Goal: Leave review/rating: Leave review/rating

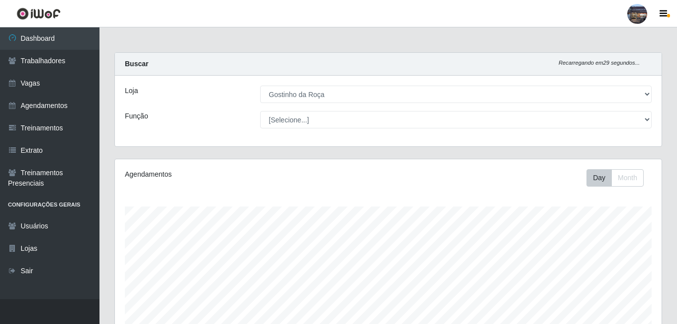
select select "303"
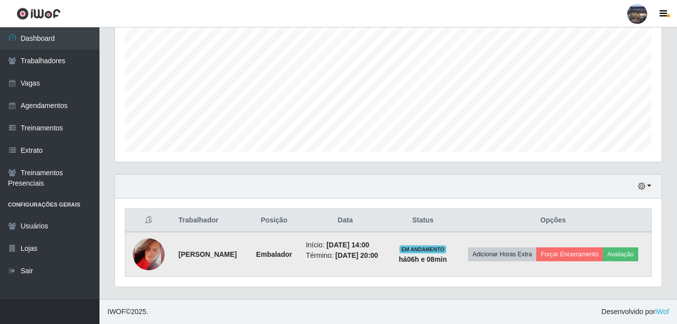
scroll to position [206, 547]
click at [603, 254] on button "Avaliação" at bounding box center [620, 254] width 35 height 14
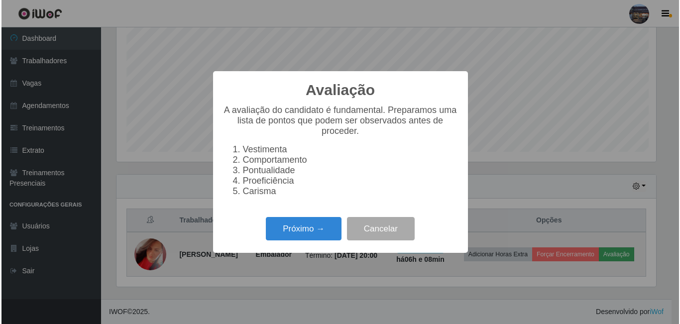
scroll to position [206, 542]
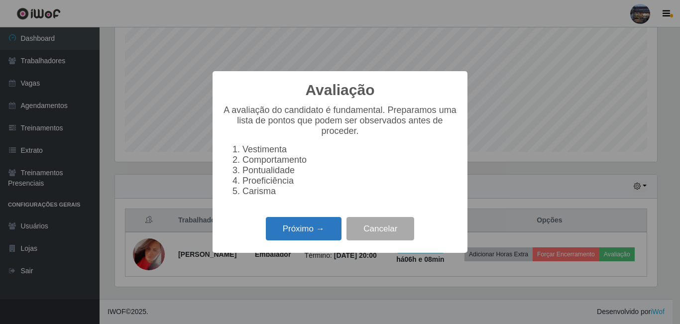
click at [306, 237] on button "Próximo →" at bounding box center [304, 228] width 76 height 23
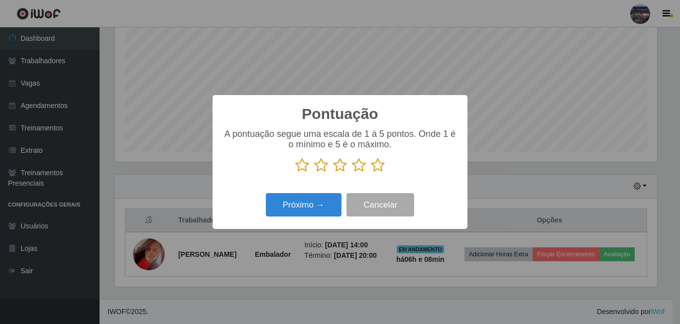
scroll to position [497353, 497018]
click at [379, 164] on icon at bounding box center [378, 165] width 14 height 15
click at [371, 173] on input "radio" at bounding box center [371, 173] width 0 height 0
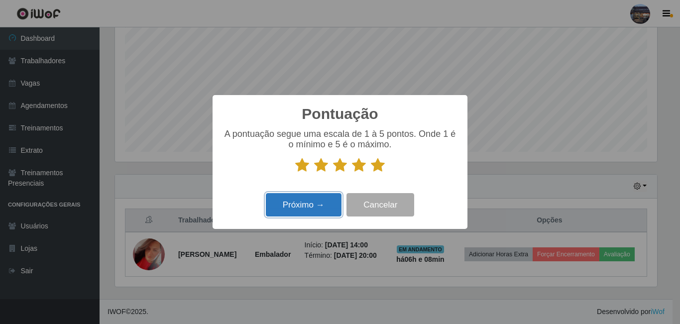
click at [305, 206] on button "Próximo →" at bounding box center [304, 204] width 76 height 23
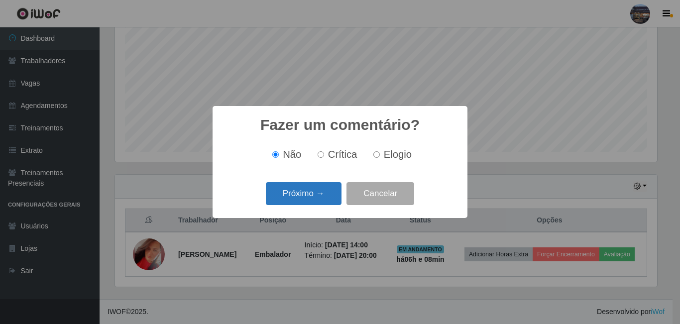
click at [313, 193] on button "Próximo →" at bounding box center [304, 193] width 76 height 23
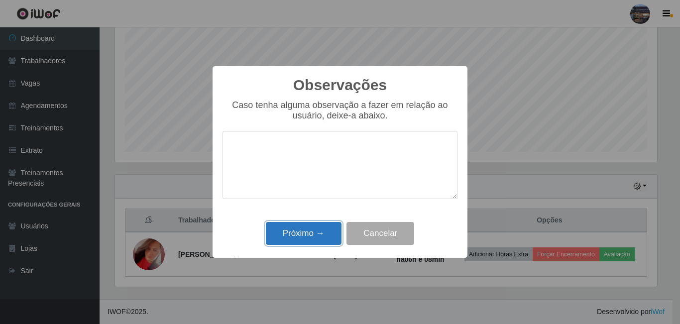
click at [299, 234] on button "Próximo →" at bounding box center [304, 233] width 76 height 23
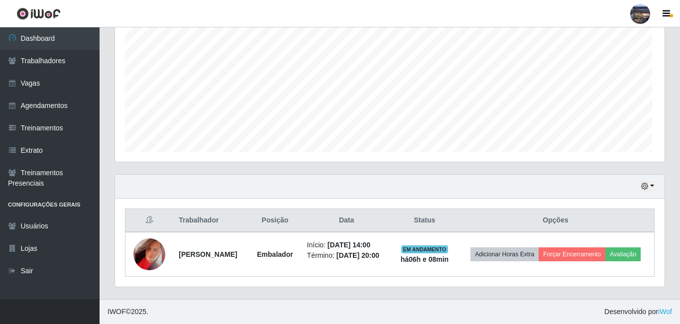
scroll to position [206, 547]
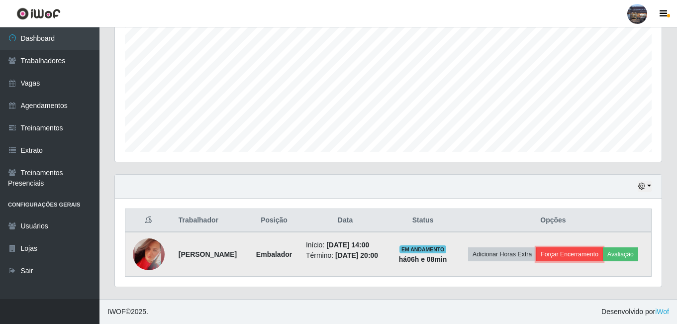
click at [603, 247] on button "Forçar Encerramento" at bounding box center [569, 254] width 67 height 14
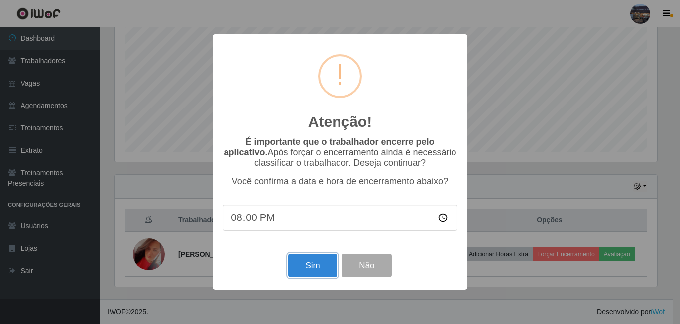
click at [314, 263] on button "Sim" at bounding box center [312, 265] width 48 height 23
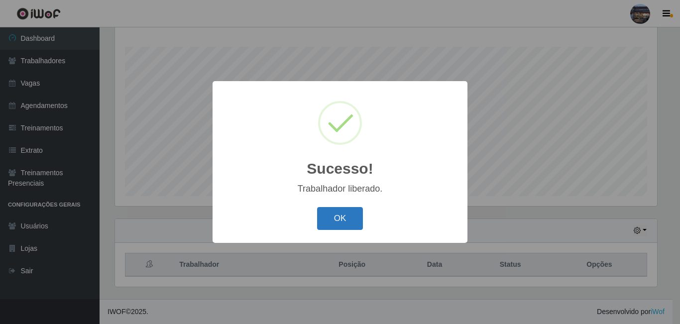
click at [349, 217] on button "OK" at bounding box center [340, 218] width 46 height 23
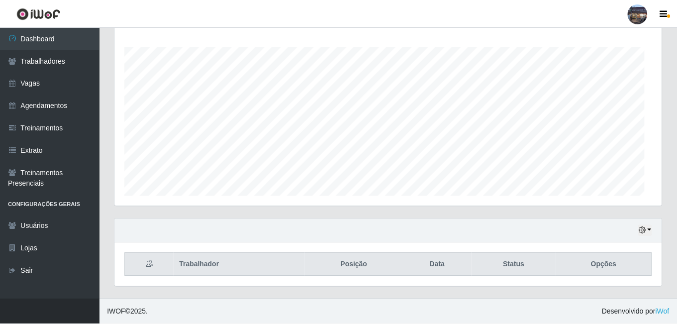
scroll to position [206, 547]
